Goal: Transaction & Acquisition: Book appointment/travel/reservation

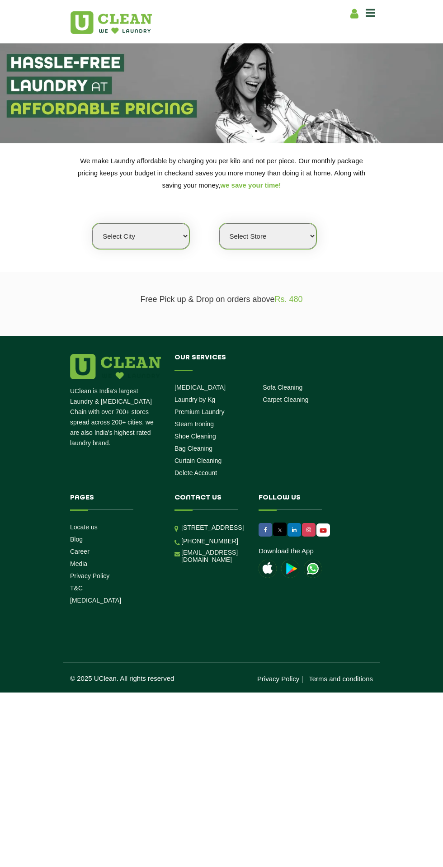
click at [175, 242] on select "Select city [GEOGRAPHIC_DATA] [GEOGRAPHIC_DATA] [GEOGRAPHIC_DATA] [GEOGRAPHIC_D…" at bounding box center [140, 236] width 97 height 26
select select "75"
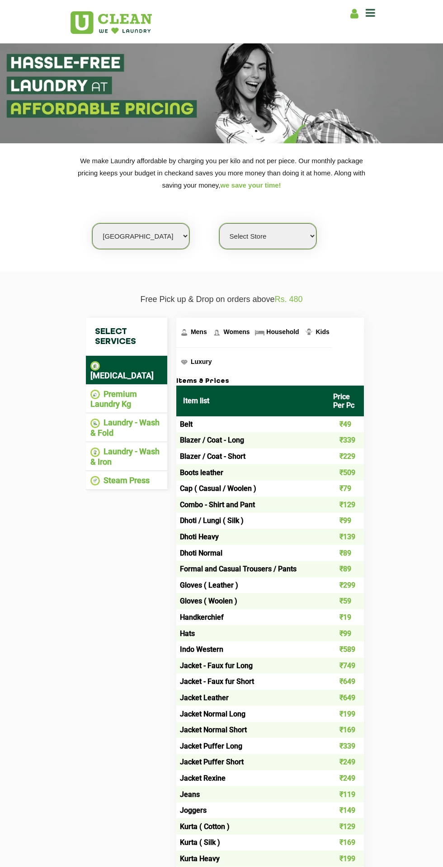
click at [294, 240] on select "Select Store [GEOGRAPHIC_DATA] (UC237) [GEOGRAPHIC_DATA]" at bounding box center [267, 236] width 97 height 26
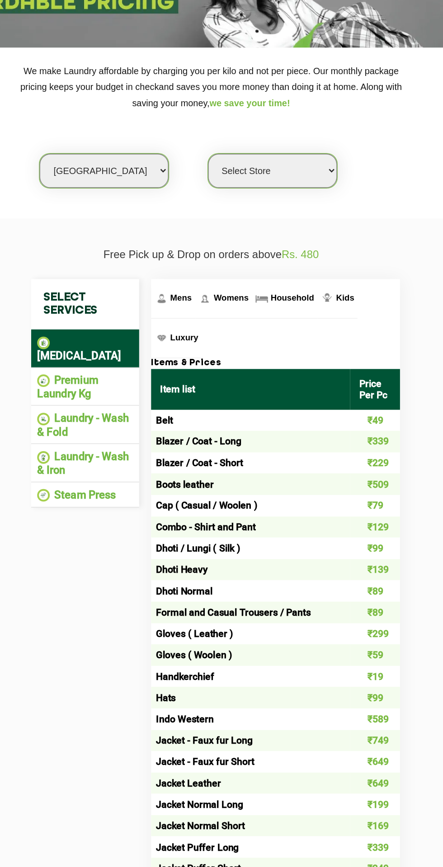
scroll to position [4, 0]
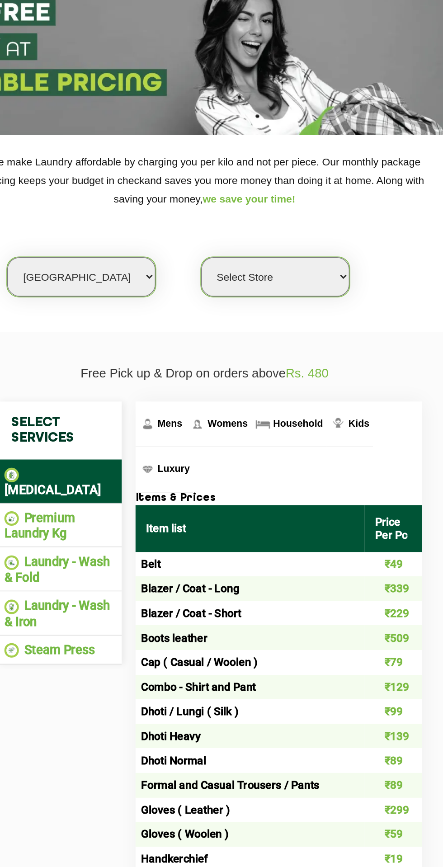
click at [301, 241] on select "Select Store [GEOGRAPHIC_DATA] (UC237) [GEOGRAPHIC_DATA]" at bounding box center [267, 232] width 97 height 26
click at [313, 234] on select "Select Store [GEOGRAPHIC_DATA] (UC237) [GEOGRAPHIC_DATA]" at bounding box center [267, 232] width 97 height 26
click at [165, 227] on select "Select city [GEOGRAPHIC_DATA] [GEOGRAPHIC_DATA] [GEOGRAPHIC_DATA] [GEOGRAPHIC_D…" at bounding box center [140, 232] width 97 height 26
click at [304, 241] on select "Select Store [GEOGRAPHIC_DATA] (UC237) [GEOGRAPHIC_DATA]" at bounding box center [267, 232] width 97 height 26
select select "236"
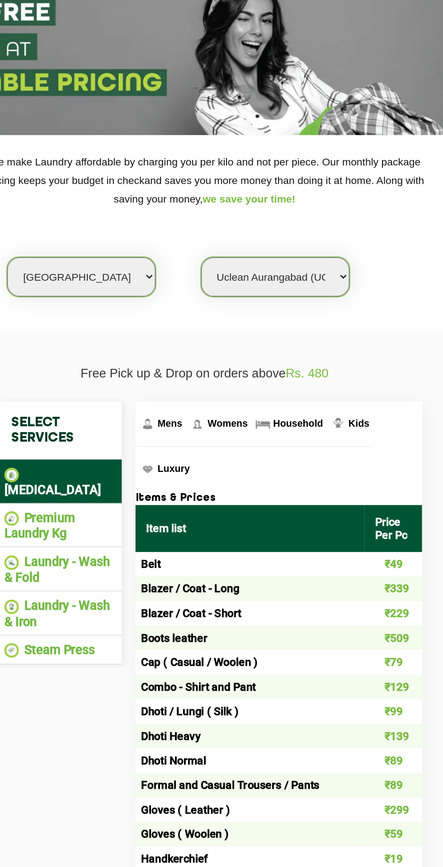
click at [301, 239] on select "Select Store [GEOGRAPHIC_DATA] (UC237) [GEOGRAPHIC_DATA]" at bounding box center [267, 232] width 97 height 26
click at [308, 233] on select "Select Store [GEOGRAPHIC_DATA] (UC237) [GEOGRAPHIC_DATA]" at bounding box center [267, 232] width 97 height 26
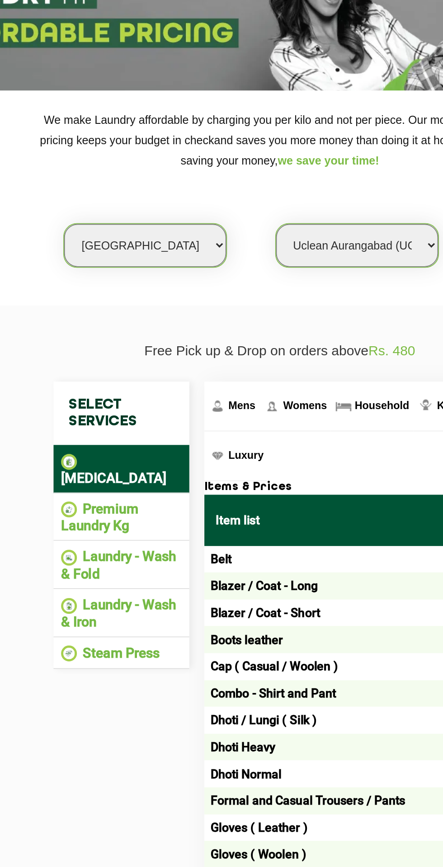
click at [102, 385] on li "Premium Laundry Kg" at bounding box center [126, 395] width 72 height 20
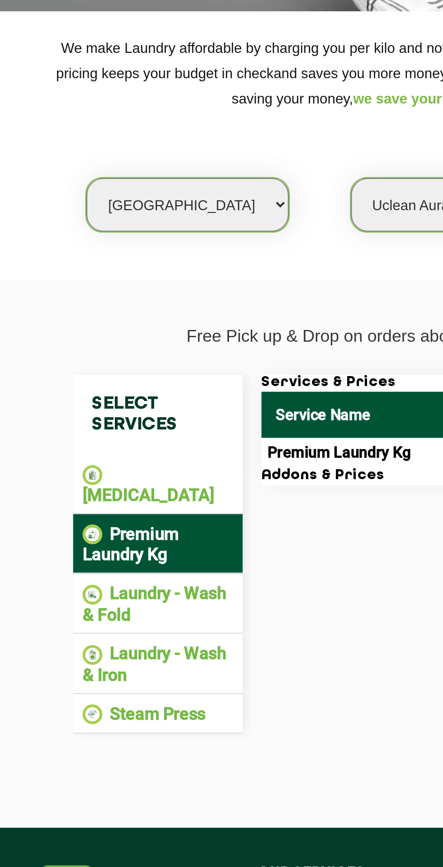
click at [143, 448] on li "Laundry - Wash & Iron" at bounding box center [126, 453] width 72 height 20
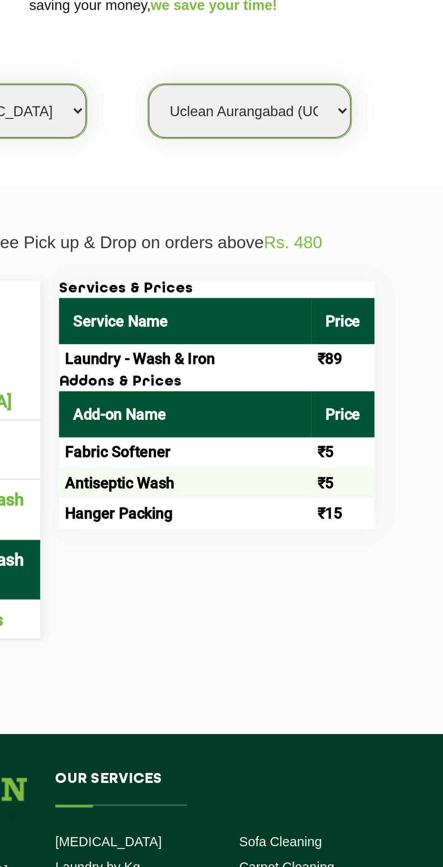
scroll to position [0, 0]
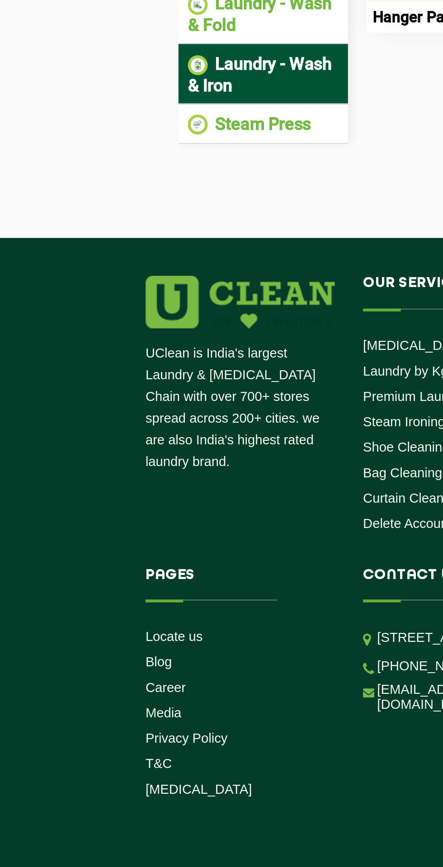
click at [95, 723] on link "Locate us" at bounding box center [84, 726] width 28 height 7
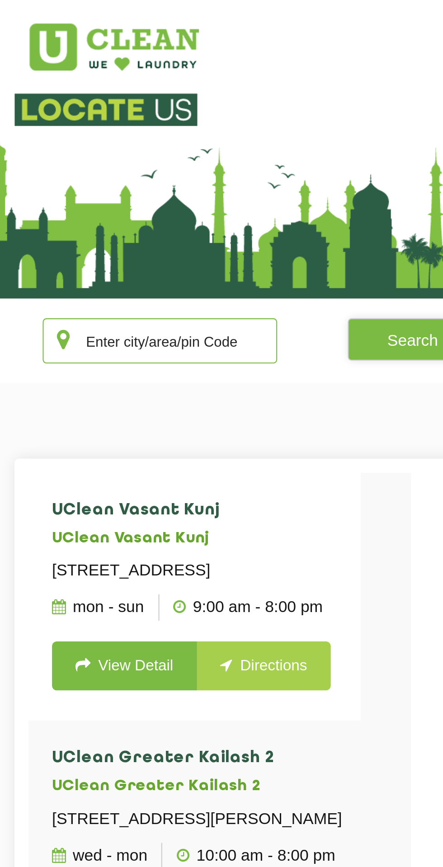
click at [166, 166] on input "text" at bounding box center [133, 164] width 113 height 22
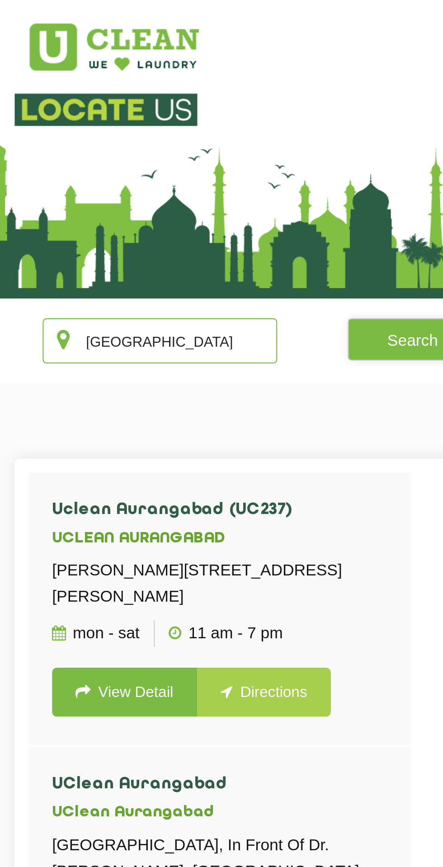
type input "[GEOGRAPHIC_DATA]"
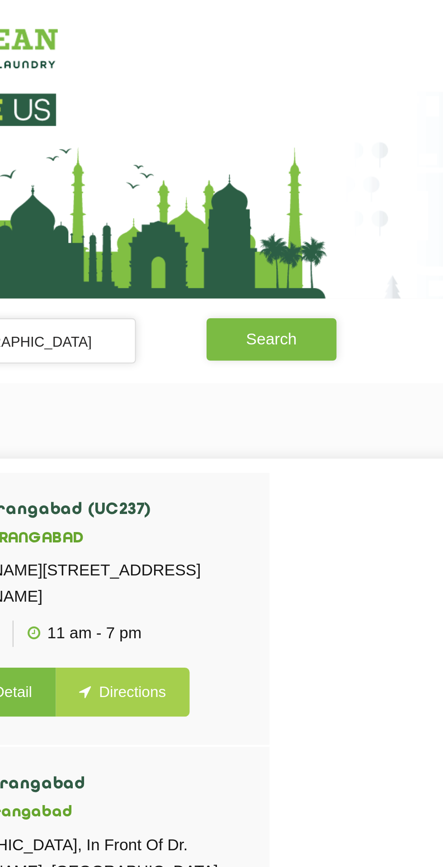
click at [272, 167] on button "Search" at bounding box center [254, 163] width 62 height 20
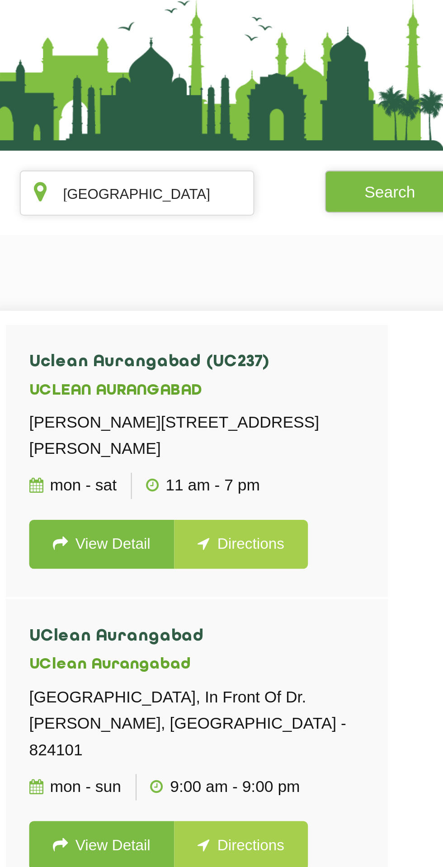
click at [183, 342] on link "Directions" at bounding box center [183, 333] width 64 height 24
click at [189, 341] on link "Directions" at bounding box center [183, 333] width 64 height 24
click at [185, 344] on link "Directions" at bounding box center [183, 333] width 64 height 24
click at [126, 344] on link "View Detail" at bounding box center [116, 333] width 70 height 24
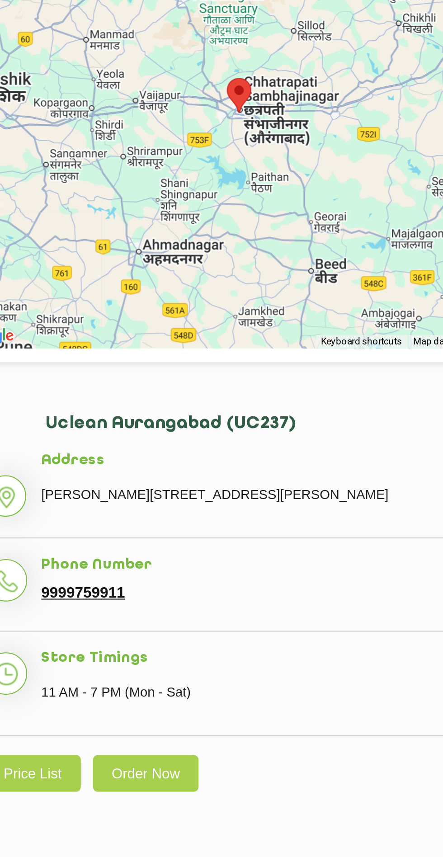
copy p "[PERSON_NAME][STREET_ADDRESS][PERSON_NAME]"
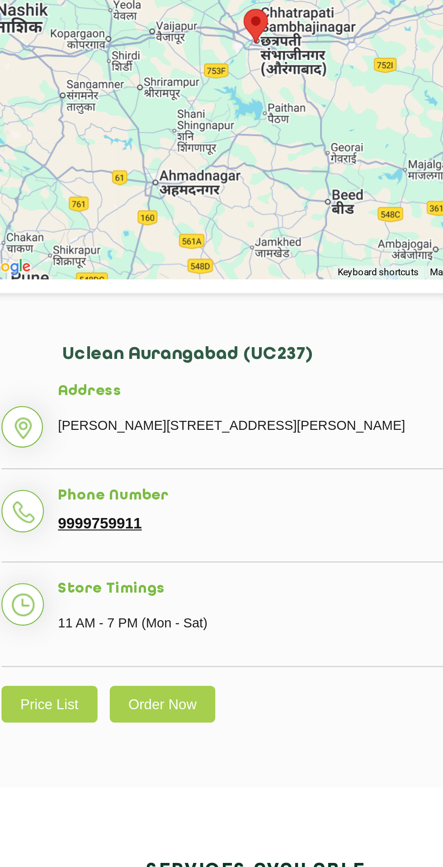
click at [123, 611] on link "Price List" at bounding box center [122, 603] width 46 height 18
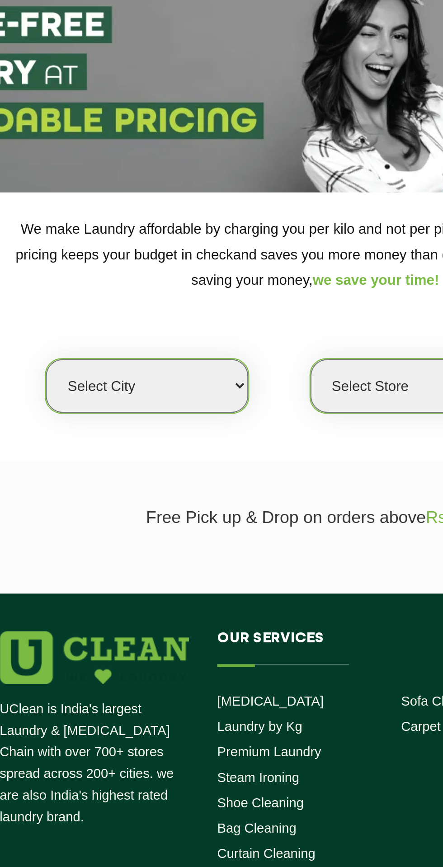
click at [170, 230] on select "Select city [GEOGRAPHIC_DATA] [GEOGRAPHIC_DATA] [GEOGRAPHIC_DATA] [GEOGRAPHIC_D…" at bounding box center [140, 236] width 97 height 26
select select "75"
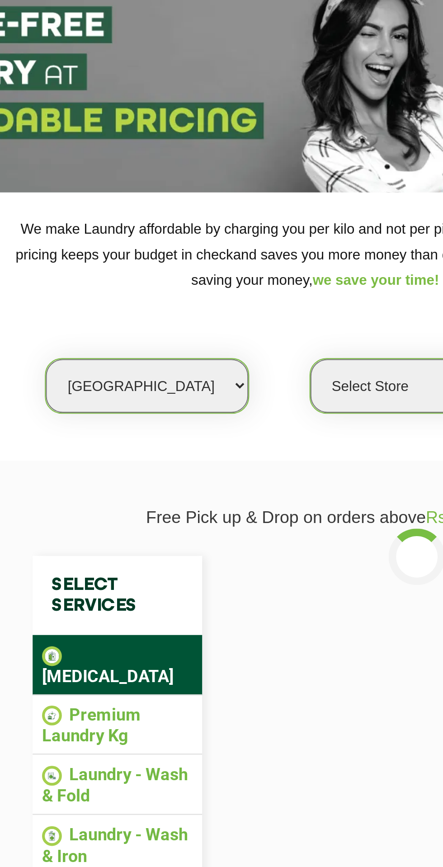
click at [261, 238] on select "Select Store [GEOGRAPHIC_DATA] (UC237) [GEOGRAPHIC_DATA]" at bounding box center [267, 236] width 97 height 26
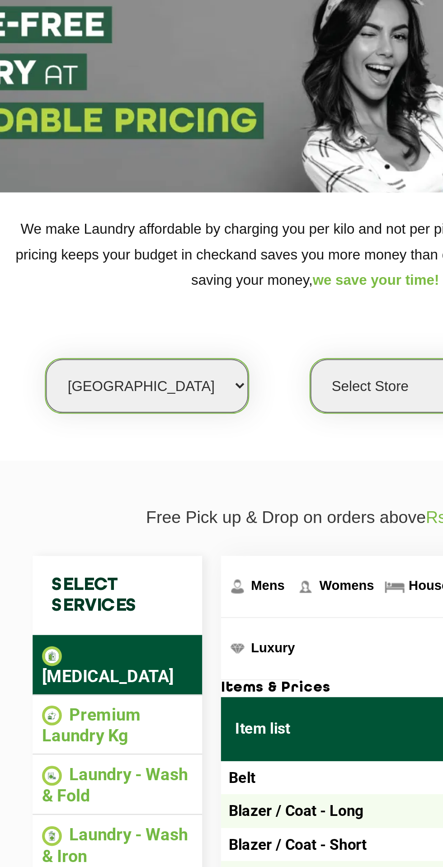
select select "236"
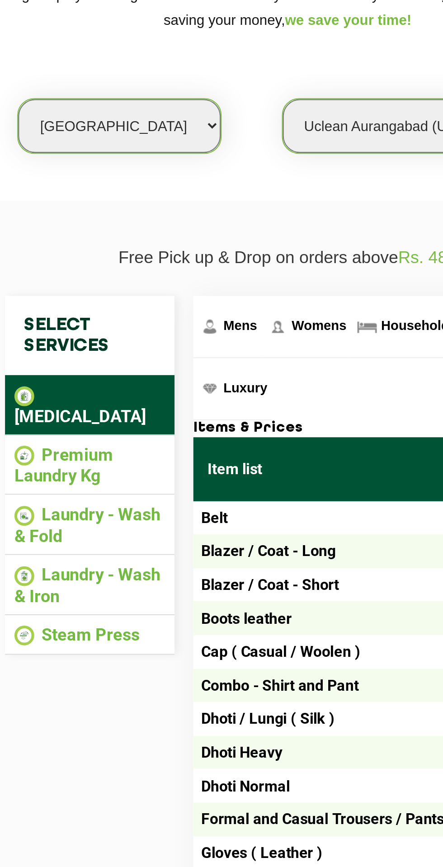
click at [113, 389] on li "Premium Laundry Kg" at bounding box center [126, 399] width 72 height 20
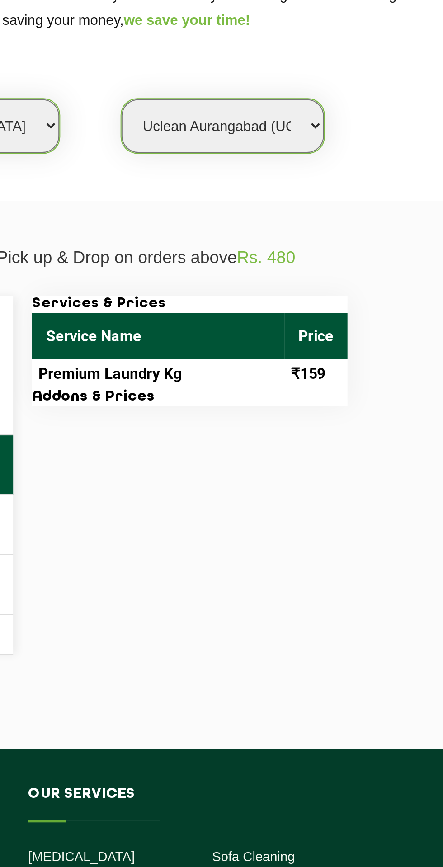
click at [208, 358] on td "Premium Laundry Kg" at bounding box center [236, 355] width 121 height 14
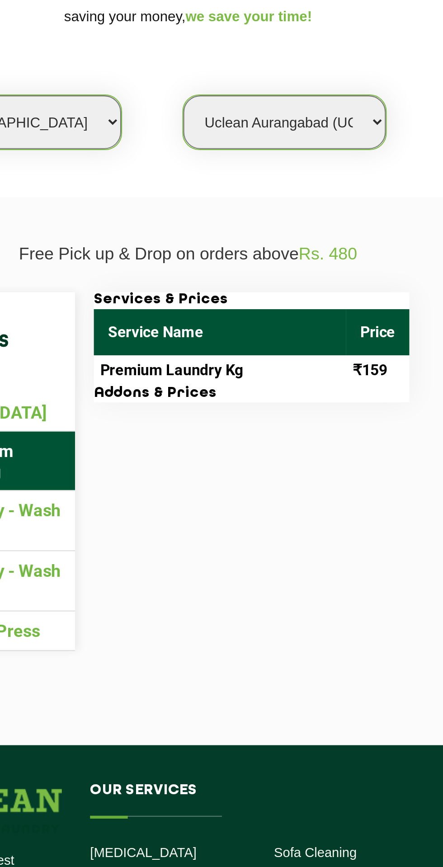
click at [293, 288] on section "Free Pick up & Drop on orders above Rs. 480 Select Services [MEDICAL_DATA] Prem…" at bounding box center [221, 403] width 443 height 263
click at [295, 294] on section "Free Pick up & Drop on orders above Rs. 480 Select Services [MEDICAL_DATA] Prem…" at bounding box center [221, 403] width 443 height 263
click at [287, 306] on div "Select Services [MEDICAL_DATA] Premium Laundry Kg Laundry - Wash & Fold Laundry…" at bounding box center [221, 403] width 316 height 199
click at [298, 353] on td "₹159" at bounding box center [312, 355] width 30 height 14
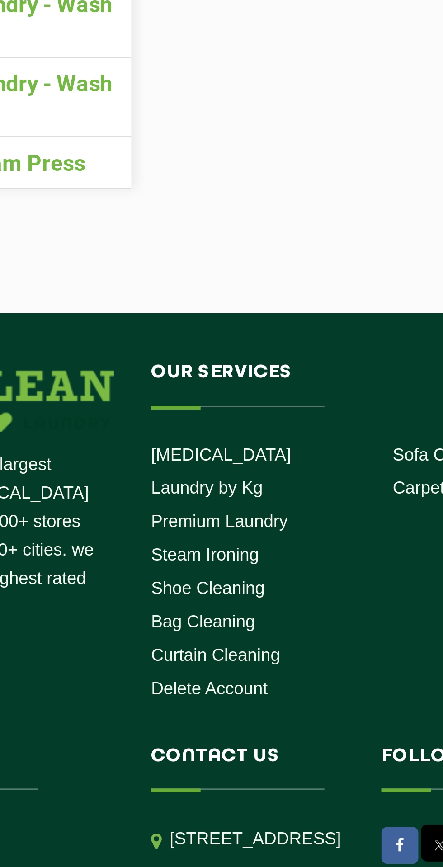
click at [202, 595] on link "Laundry by Kg" at bounding box center [194, 598] width 41 height 7
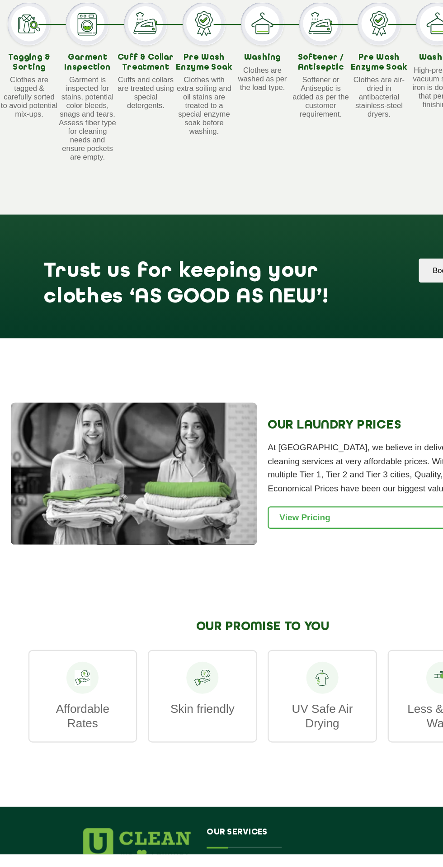
scroll to position [784, 0]
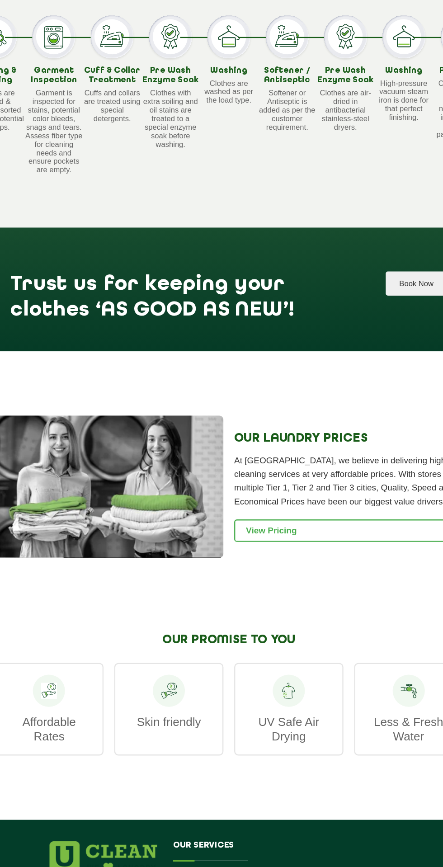
click at [369, 381] on button "Book Now" at bounding box center [380, 373] width 52 height 20
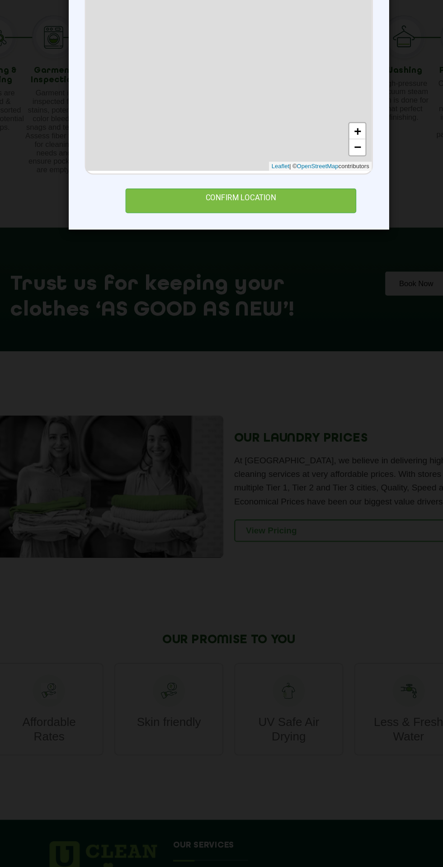
scroll to position [850, 0]
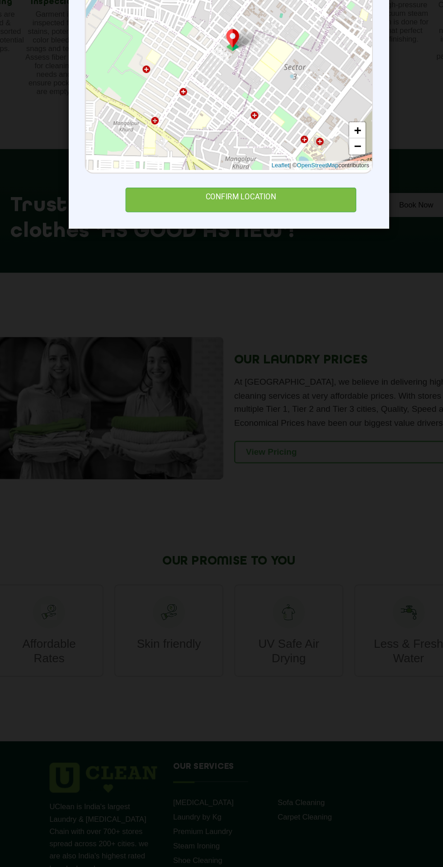
type input "[STREET_ADDRESS][PERSON_NAME][PERSON_NAME]"
